Goal: Task Accomplishment & Management: Manage account settings

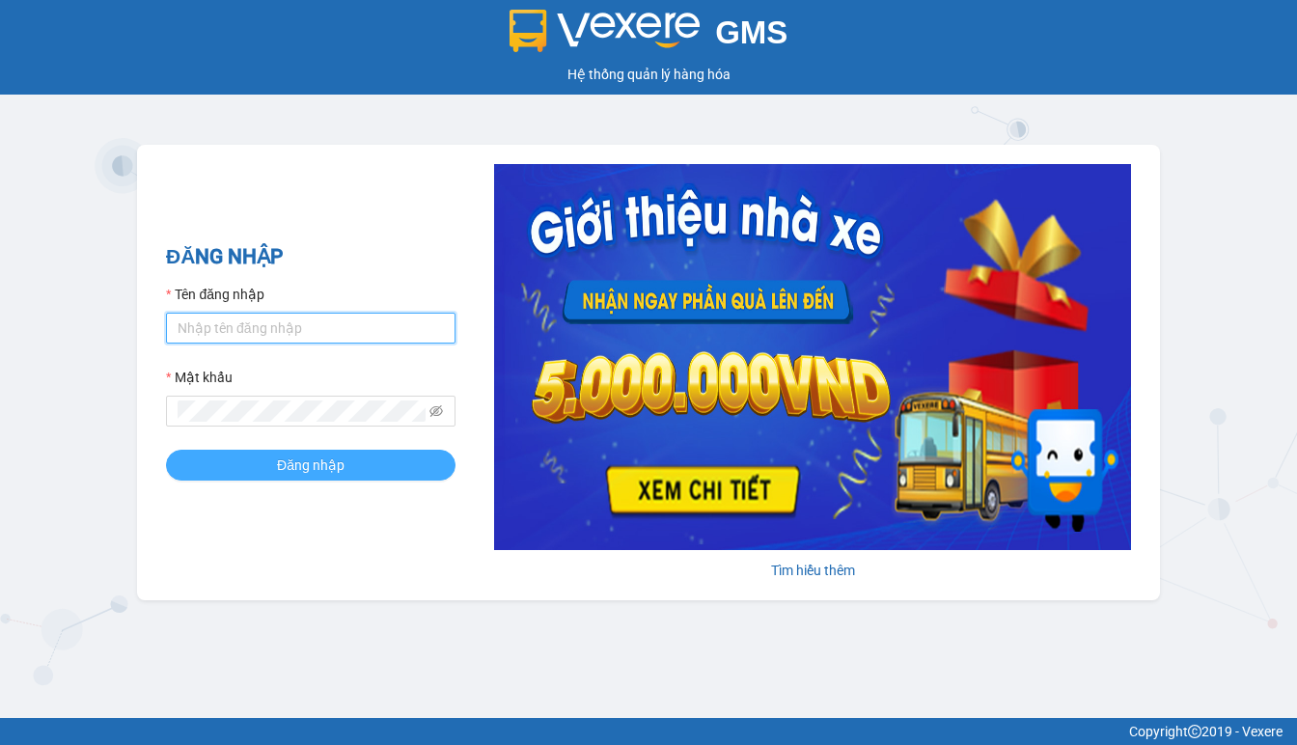
type input "thanh.duyquy"
click at [293, 469] on span "Đăng nhập" at bounding box center [311, 464] width 68 height 21
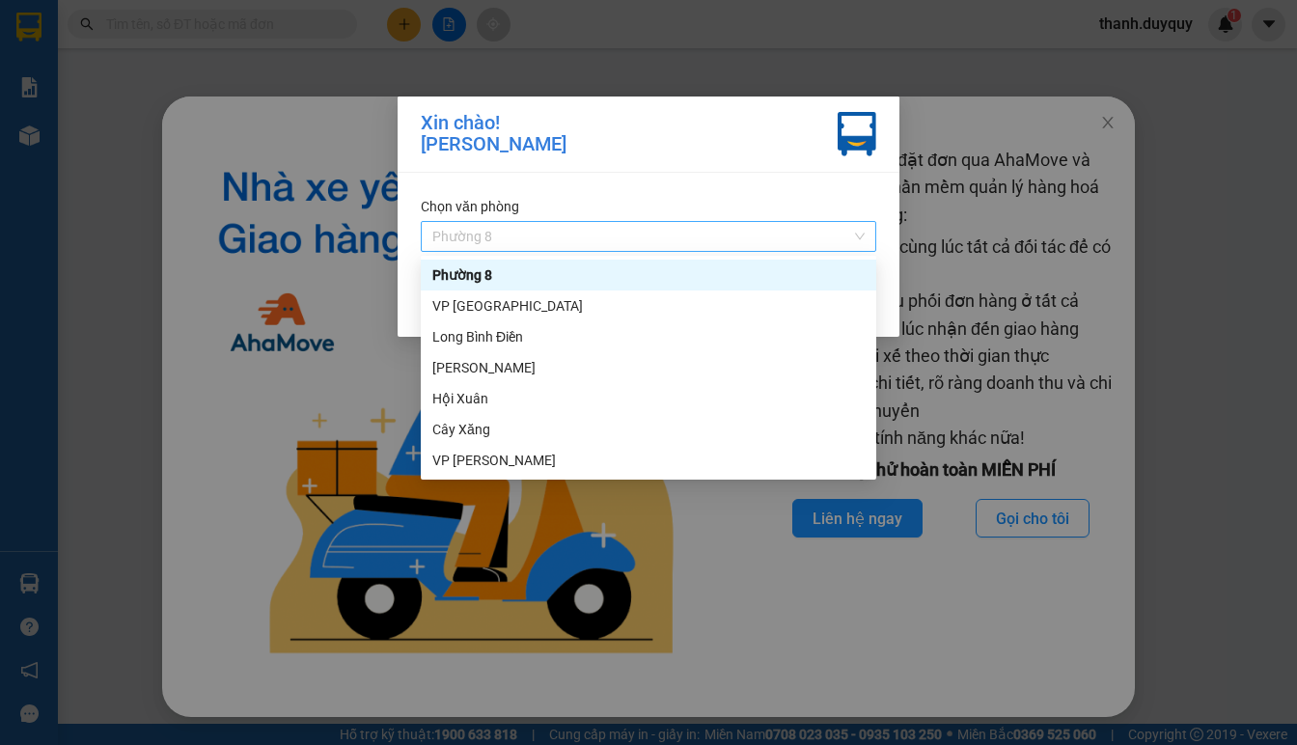
click at [861, 237] on span "Phường 8" at bounding box center [648, 236] width 432 height 29
click at [461, 460] on div "VP [PERSON_NAME]" at bounding box center [648, 460] width 432 height 21
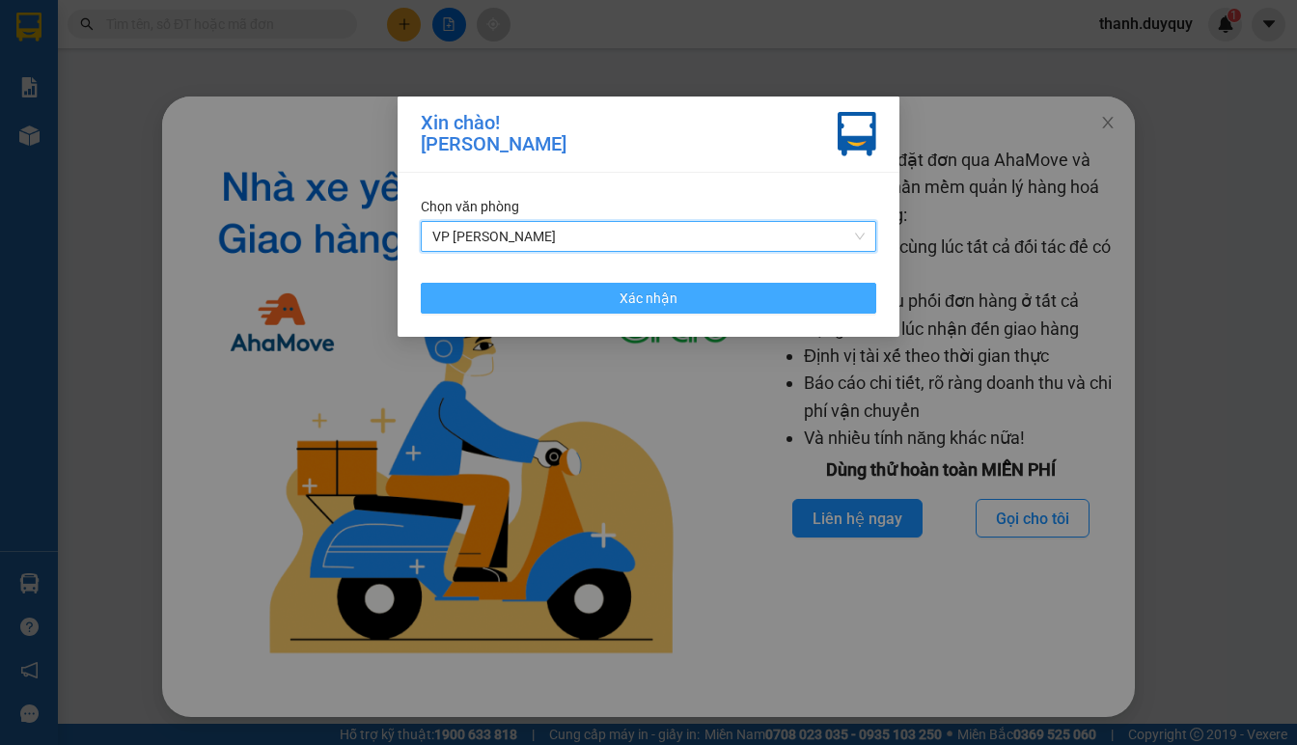
click at [626, 294] on span "Xác nhận" at bounding box center [648, 298] width 58 height 21
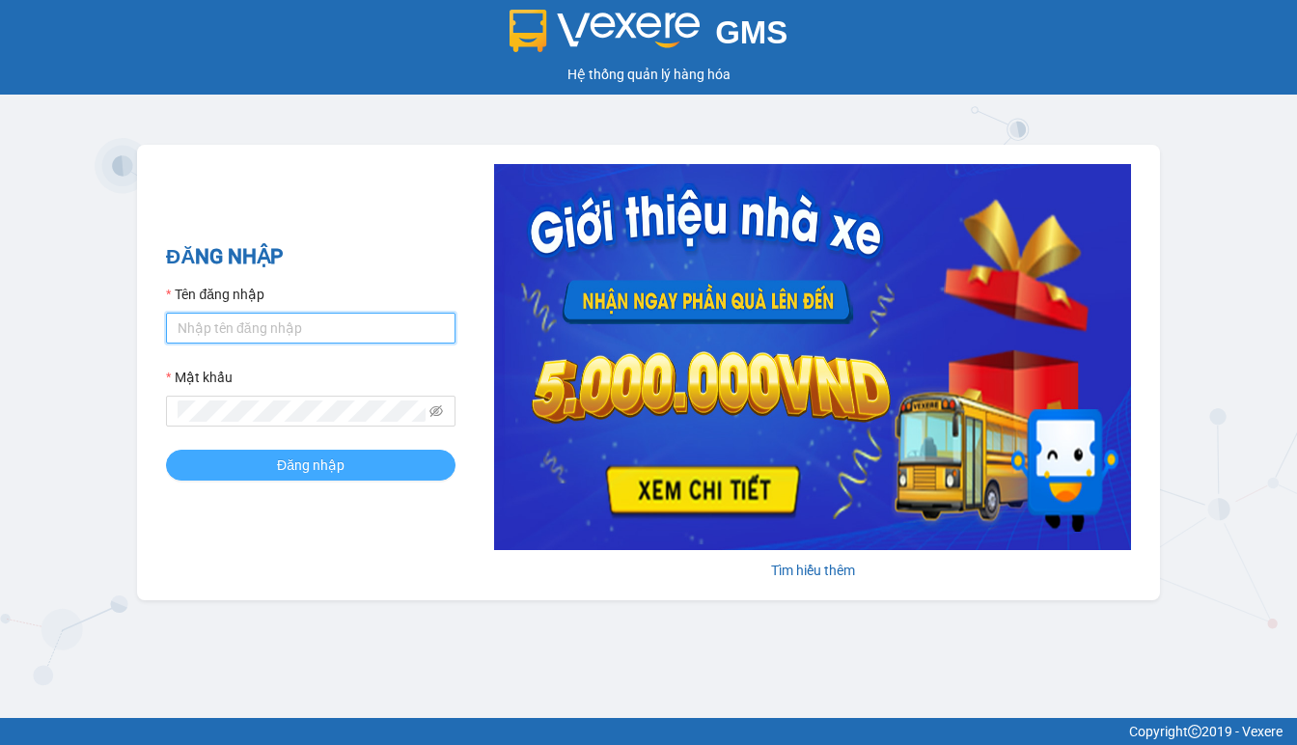
type input "thanh.duyquy"
click at [321, 460] on span "Đăng nhập" at bounding box center [311, 464] width 68 height 21
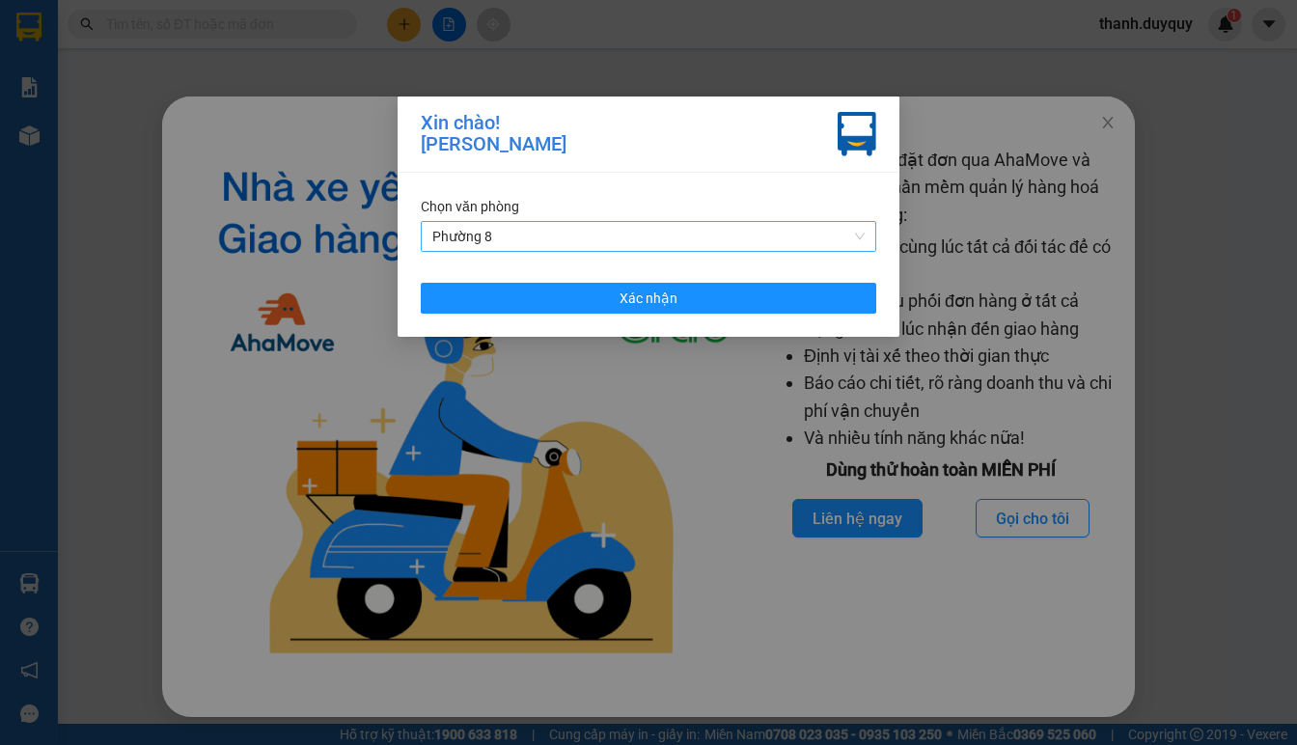
click at [866, 240] on div "Phường 8" at bounding box center [648, 236] width 455 height 31
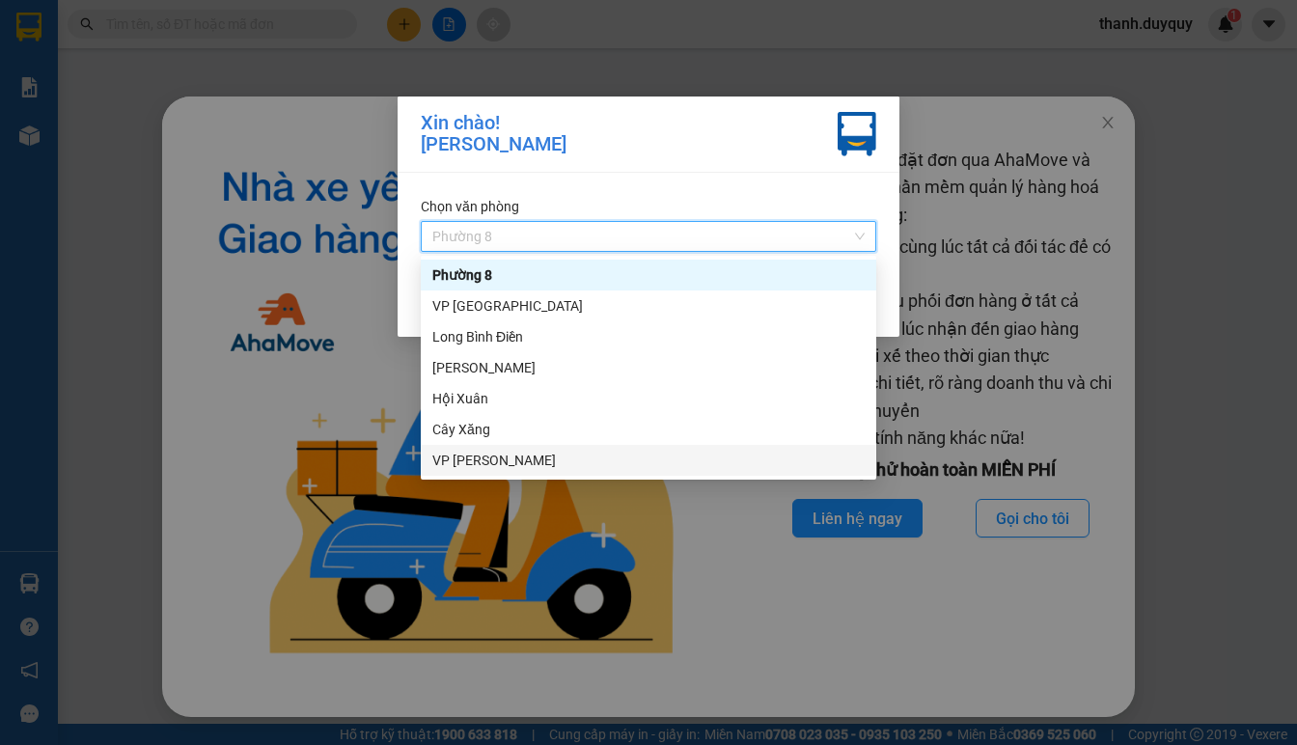
click at [469, 456] on div "VP [PERSON_NAME]" at bounding box center [648, 460] width 432 height 21
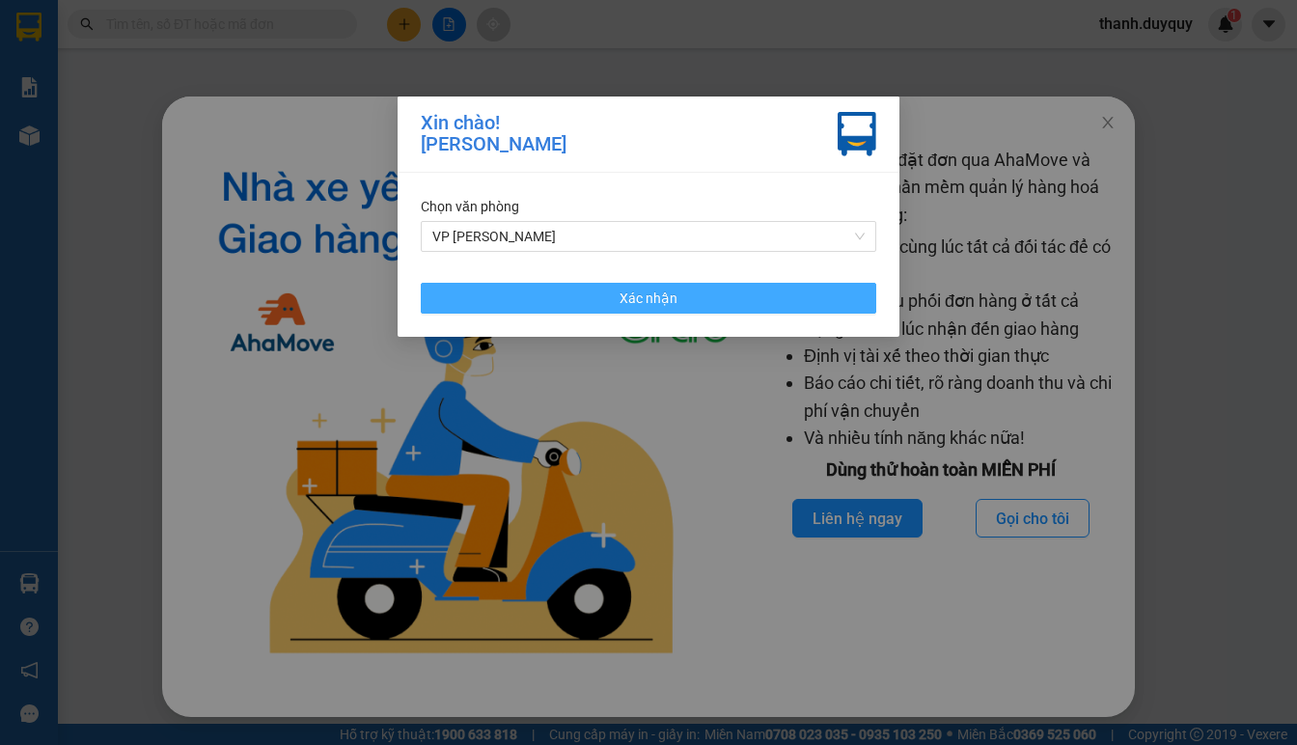
click at [633, 288] on span "Xác nhận" at bounding box center [648, 298] width 58 height 21
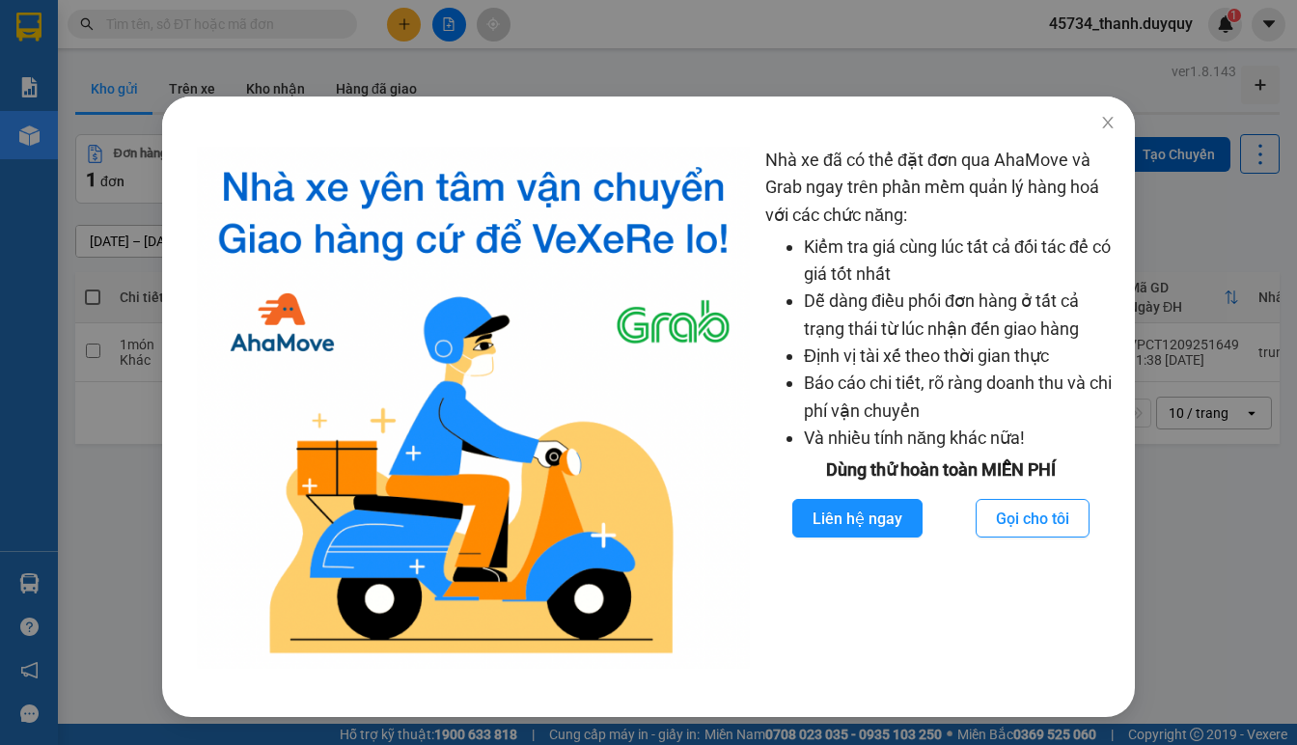
click at [1182, 544] on div "Nhà xe đã có thể đặt đơn qua AhaMove và Grab ngay trên phần mềm quản lý hàng ho…" at bounding box center [648, 372] width 1297 height 745
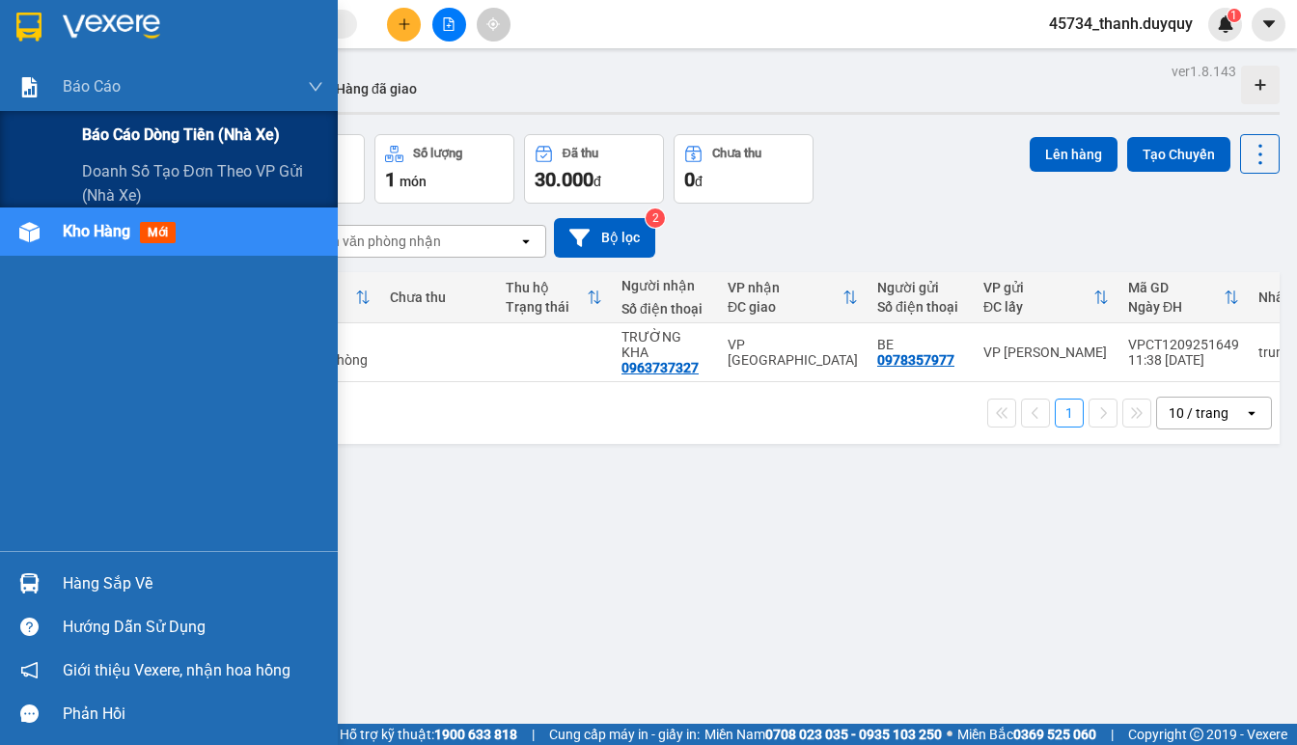
click at [113, 133] on span "Báo cáo dòng tiền (nhà xe)" at bounding box center [181, 135] width 198 height 24
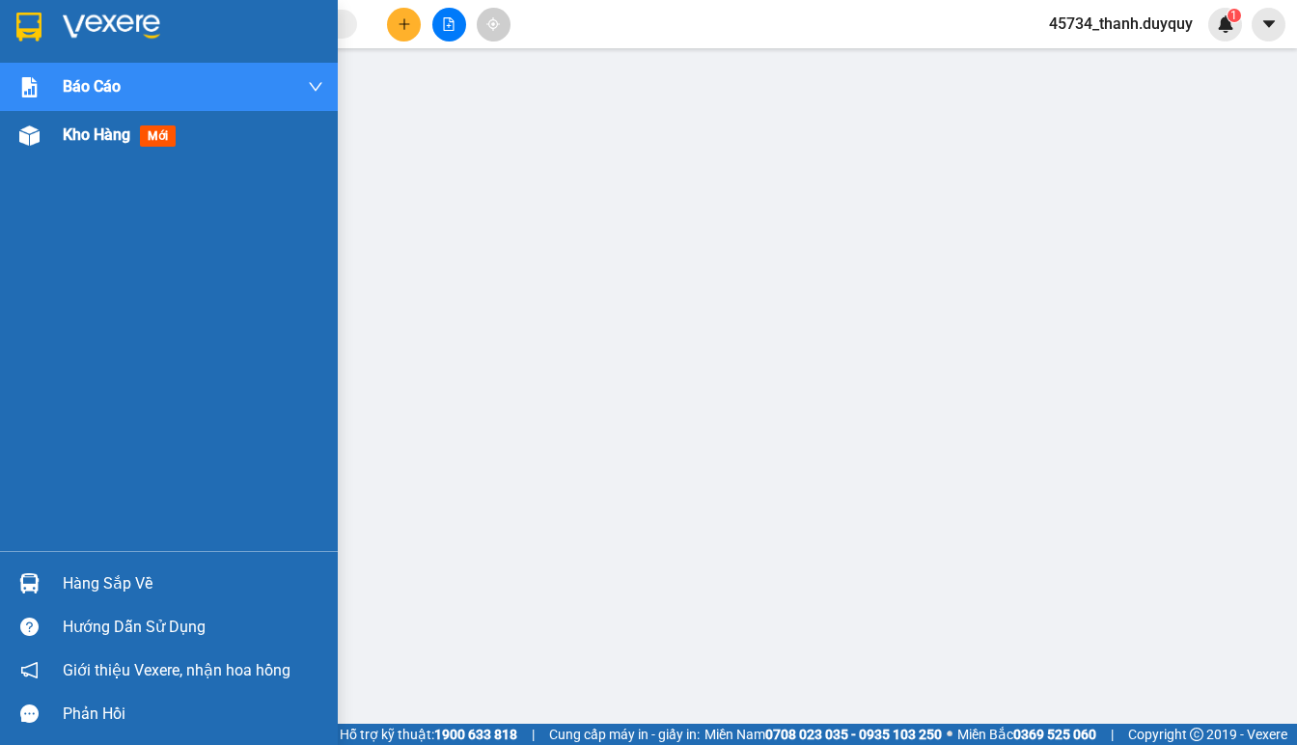
click at [78, 128] on span "Kho hàng" at bounding box center [97, 134] width 68 height 18
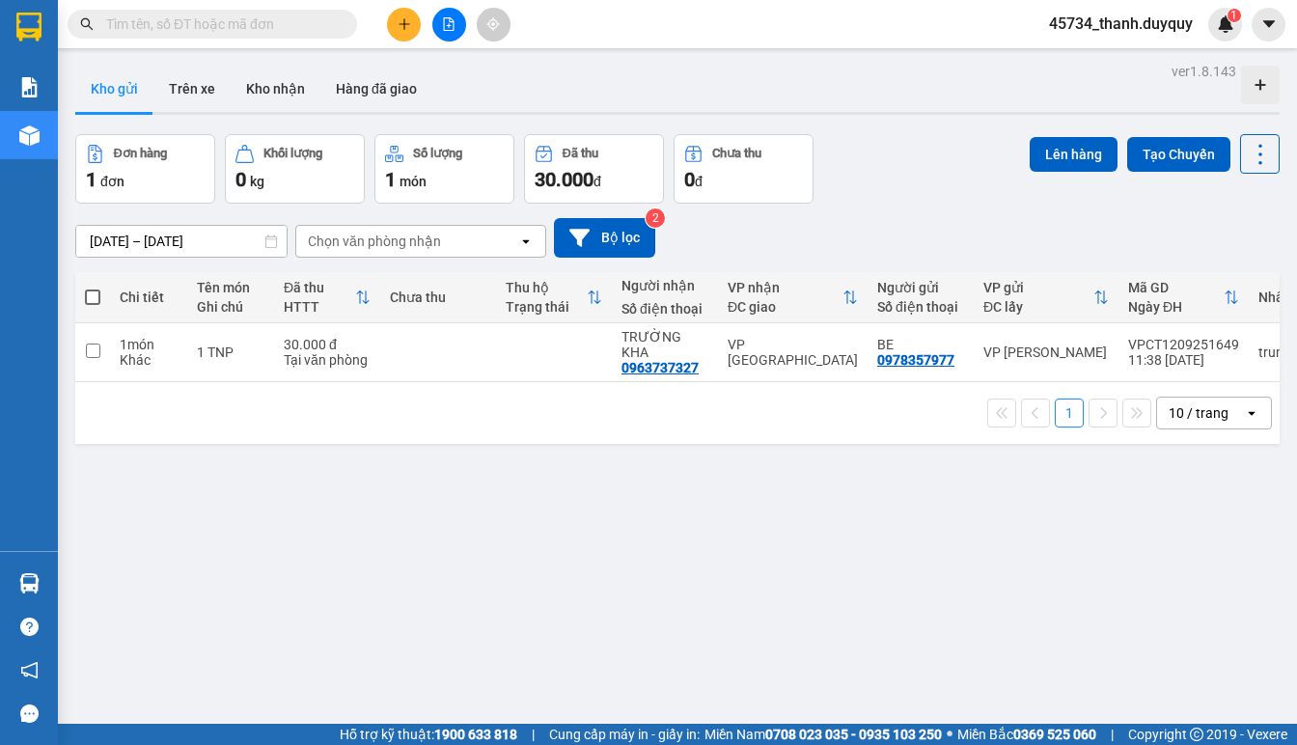
click at [1143, 15] on span "45734_thanh.duyquy" at bounding box center [1120, 24] width 175 height 24
click at [1075, 58] on span "Đăng xuất" at bounding box center [1129, 59] width 134 height 21
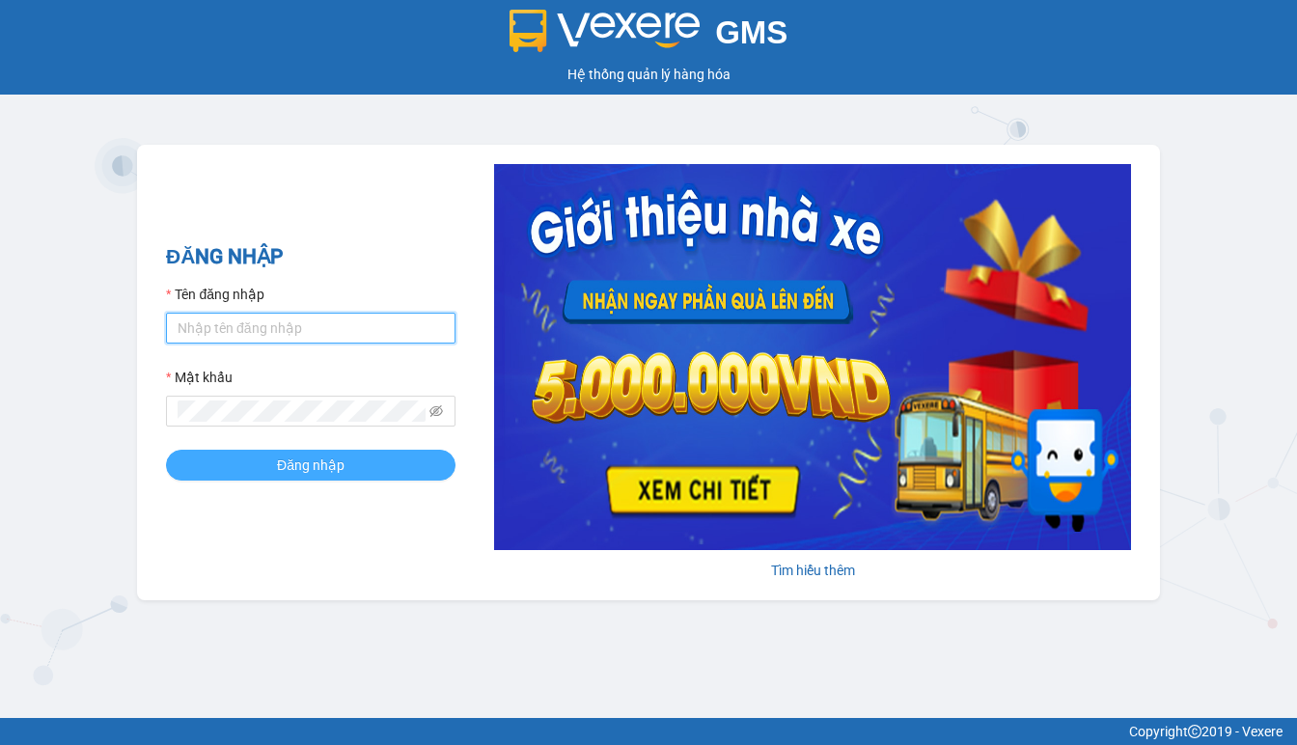
type input "[PERSON_NAME].duyquy"
click at [289, 465] on span "Đăng nhập" at bounding box center [311, 464] width 68 height 21
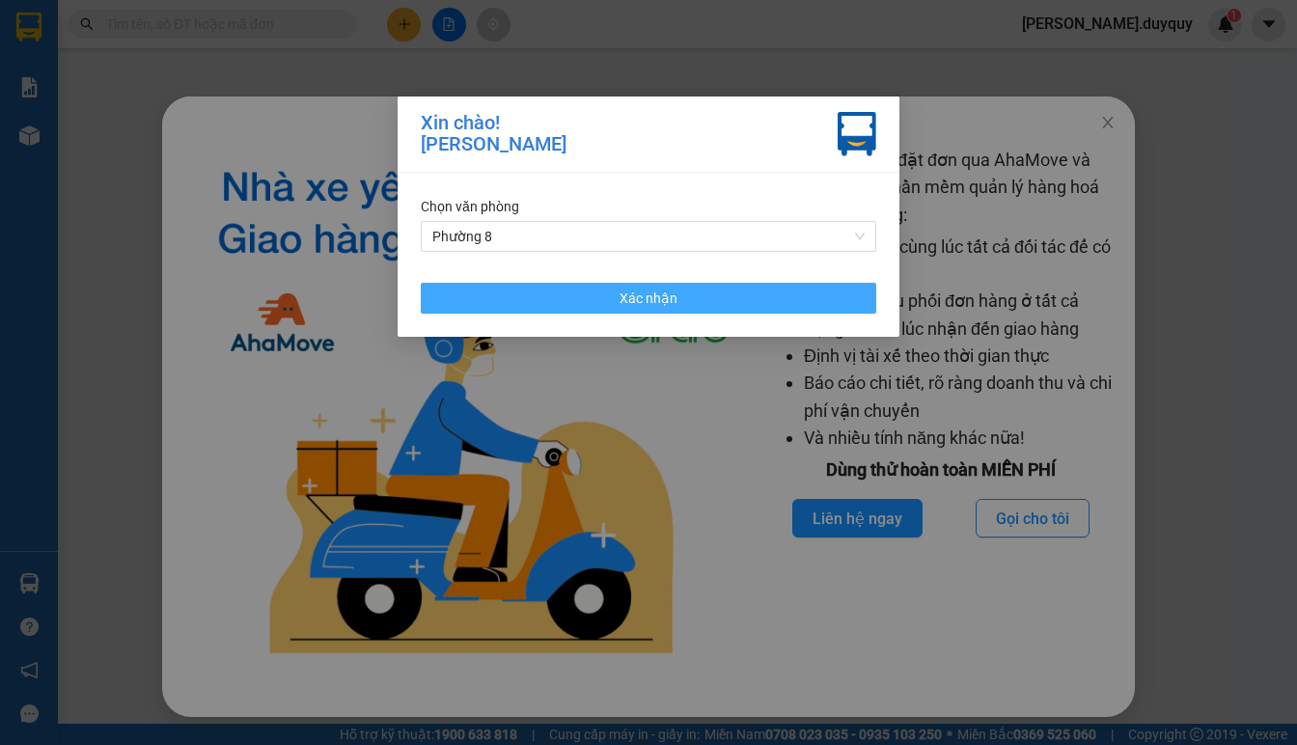
click at [600, 301] on button "Xác nhận" at bounding box center [648, 298] width 455 height 31
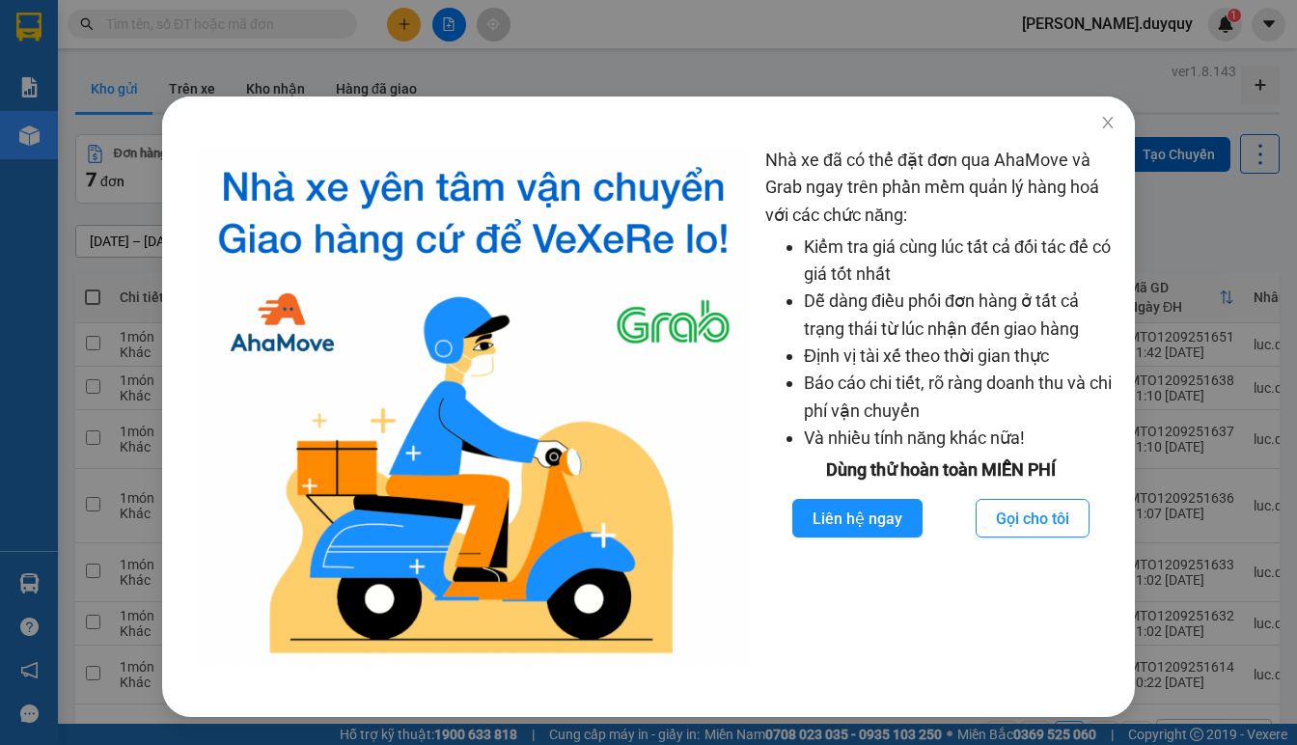
click at [42, 342] on div "Nhà xe đã có thể đặt đơn qua AhaMove và Grab ngay trên phần mềm quản lý hàng ho…" at bounding box center [648, 372] width 1297 height 745
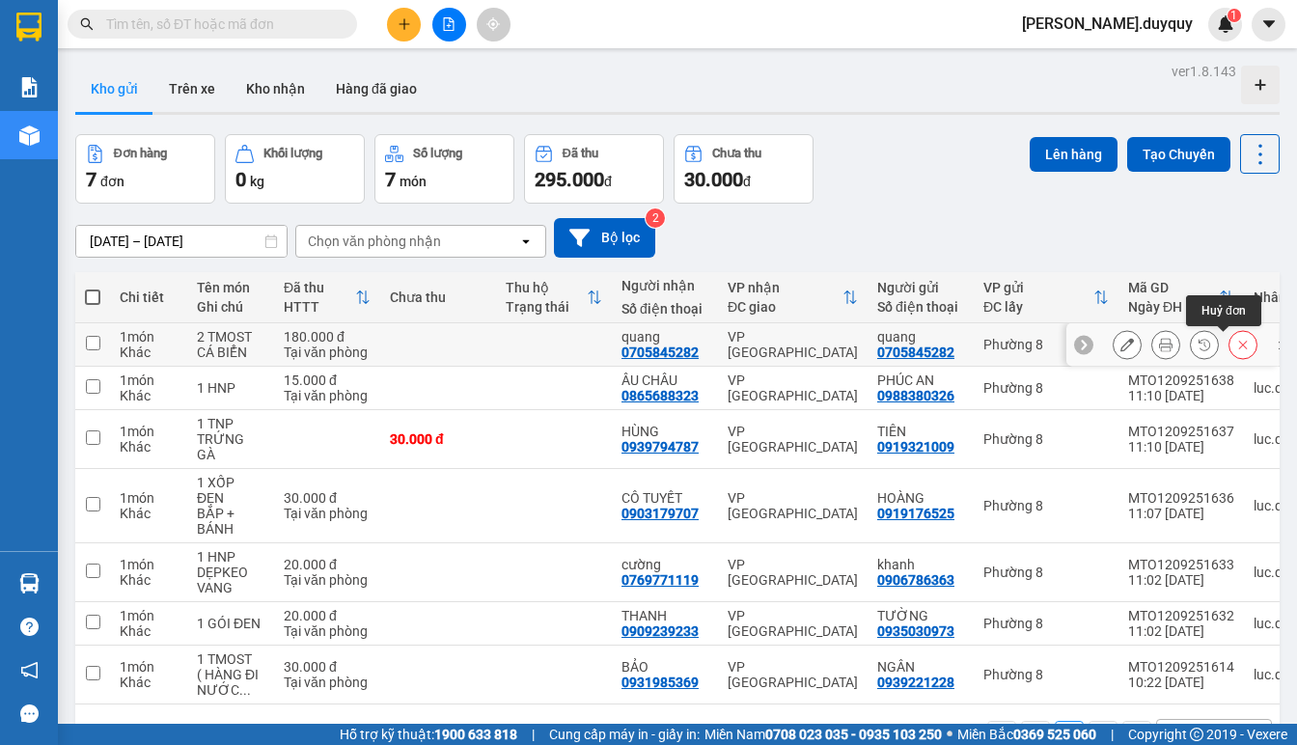
click at [1236, 344] on icon at bounding box center [1243, 345] width 14 height 14
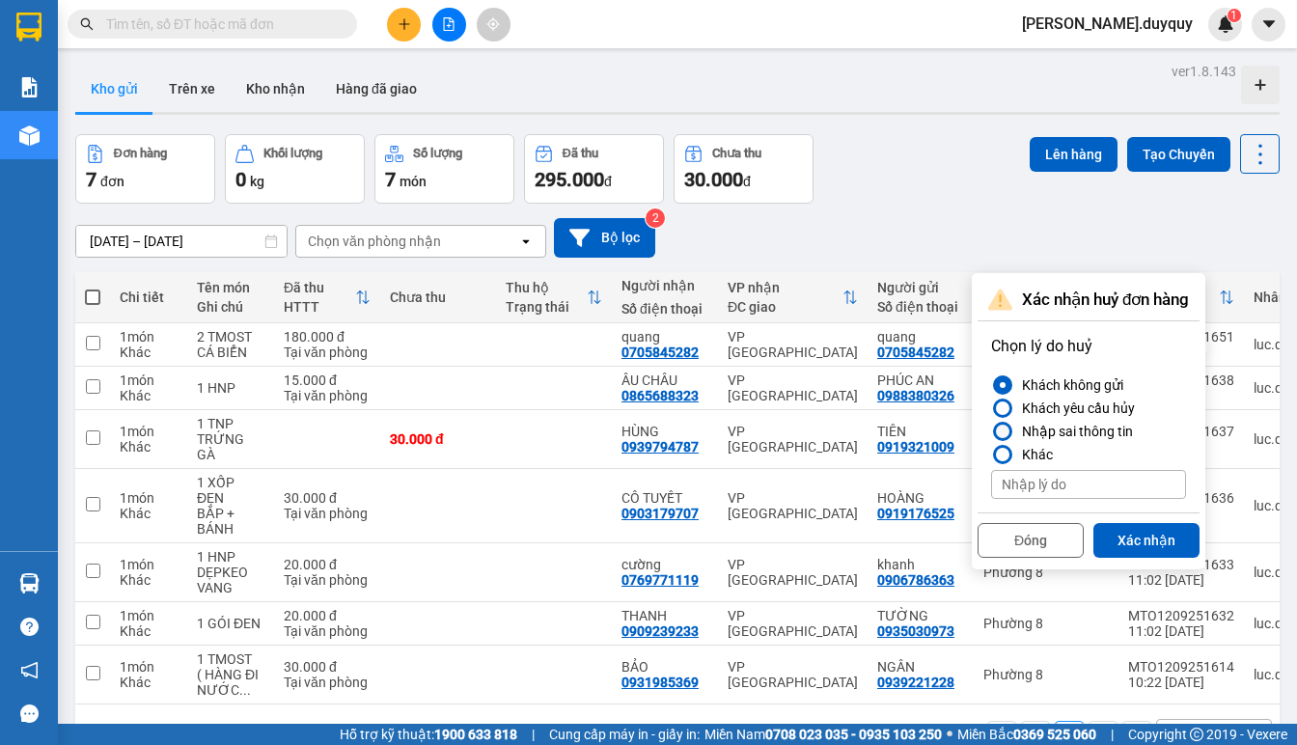
click at [1004, 430] on div at bounding box center [1003, 432] width 14 height 14
click at [991, 431] on input "Nhập sai thông tin" at bounding box center [991, 431] width 0 height 0
click at [1132, 538] on button "Xác nhận" at bounding box center [1146, 540] width 106 height 35
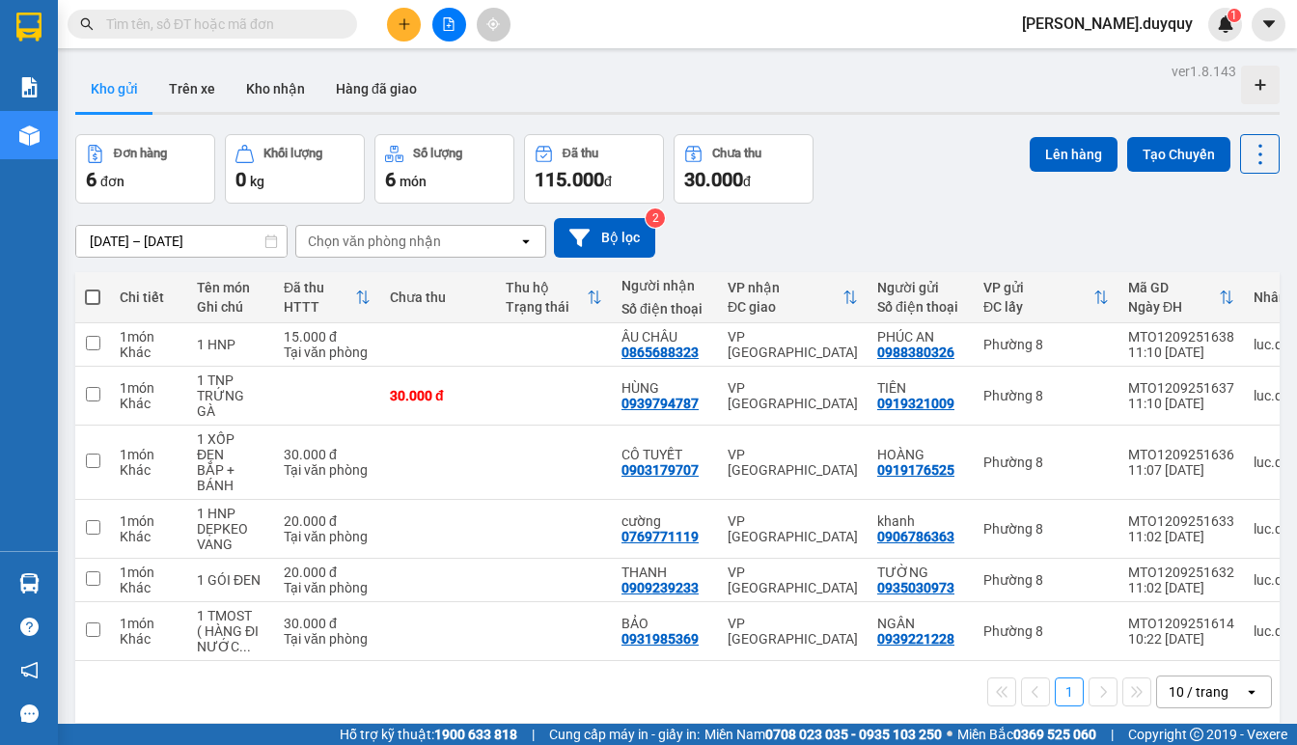
drag, startPoint x: 1270, startPoint y: 190, endPoint x: 948, endPoint y: 203, distance: 322.5
click at [948, 204] on div "[DATE] – [DATE] Press the down arrow key to interact with the calendar and sele…" at bounding box center [677, 238] width 1204 height 69
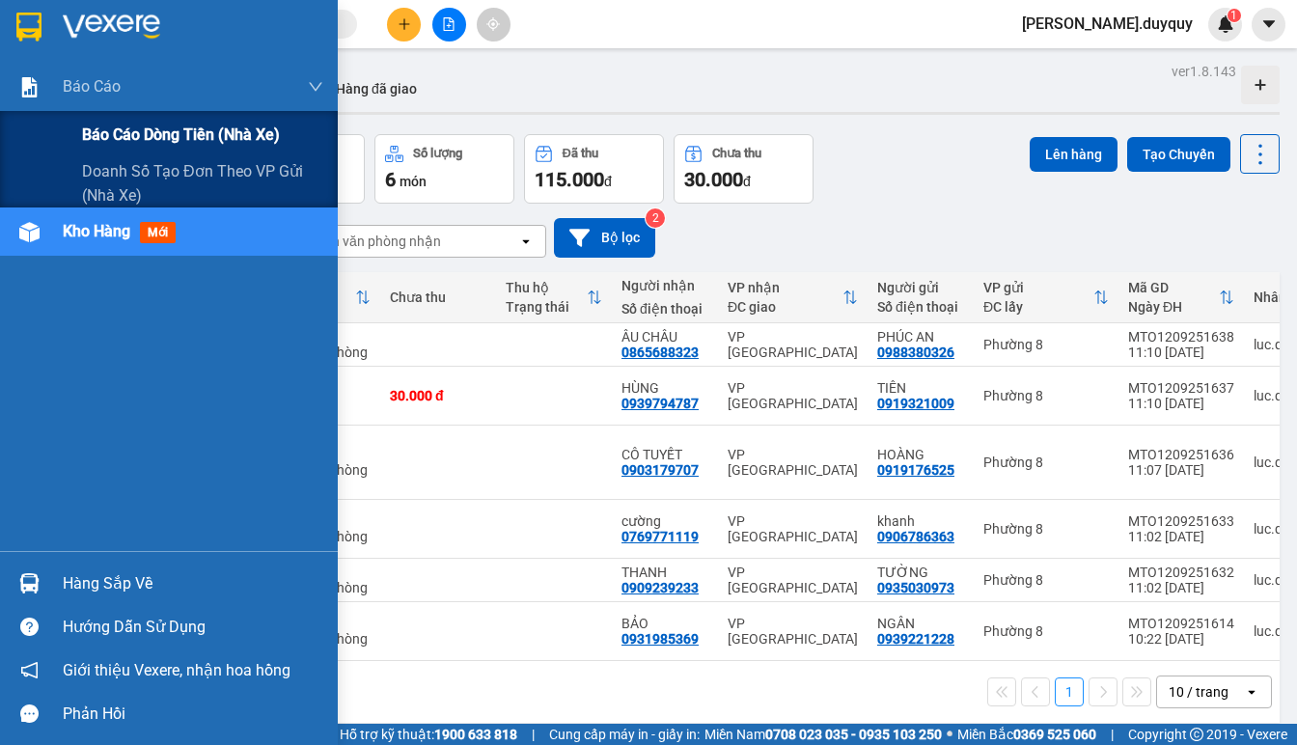
click at [85, 135] on span "Báo cáo dòng tiền (nhà xe)" at bounding box center [181, 135] width 198 height 24
